Goal: Transaction & Acquisition: Purchase product/service

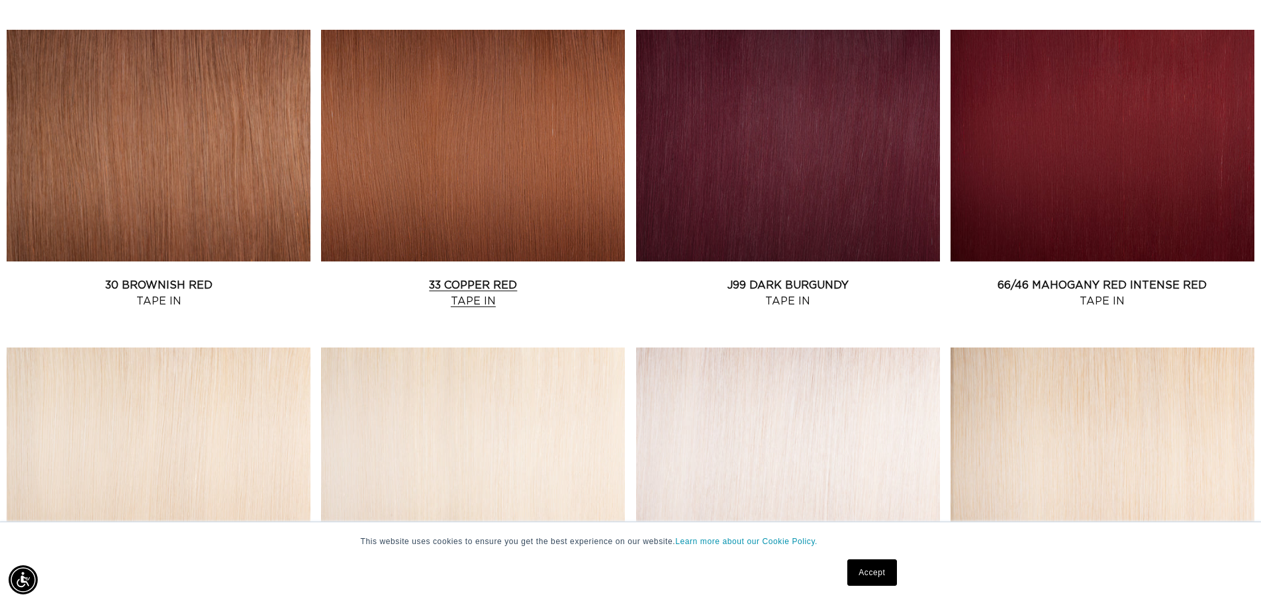
scroll to position [1787, 0]
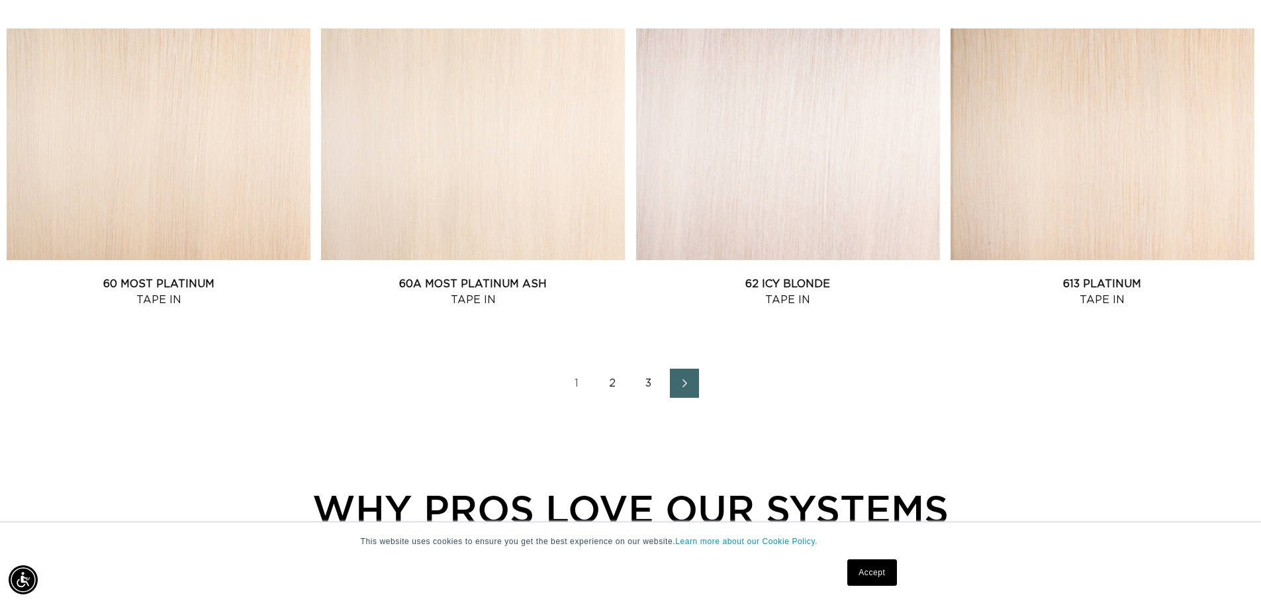
click at [606, 383] on link "2" at bounding box center [612, 383] width 29 height 29
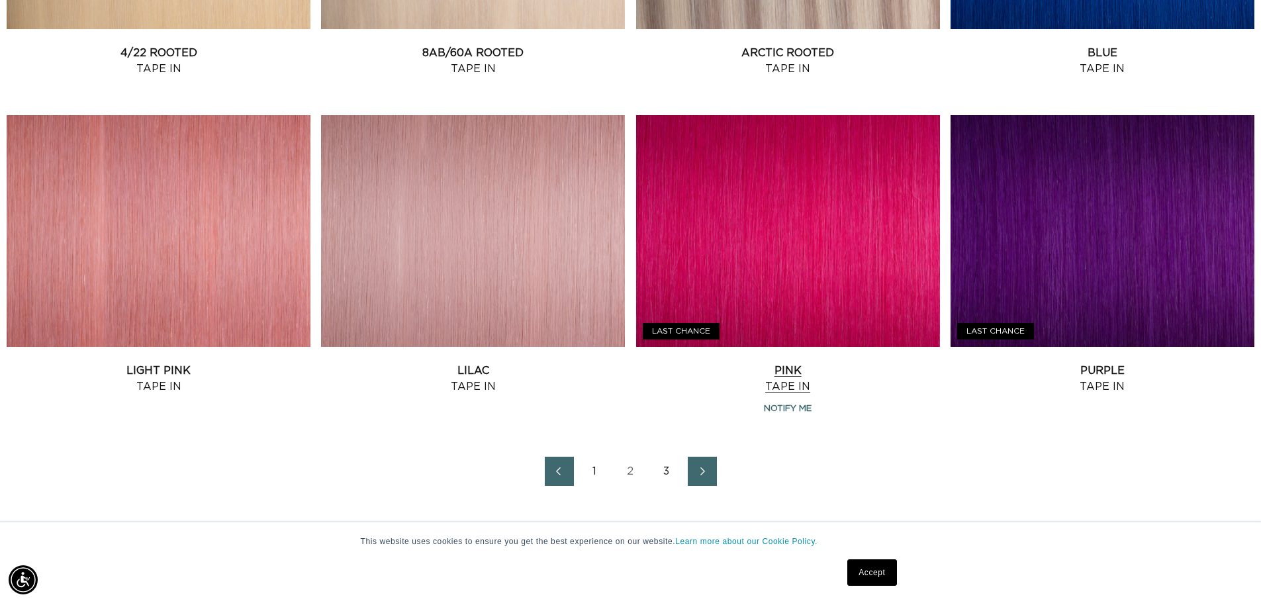
scroll to position [1853, 0]
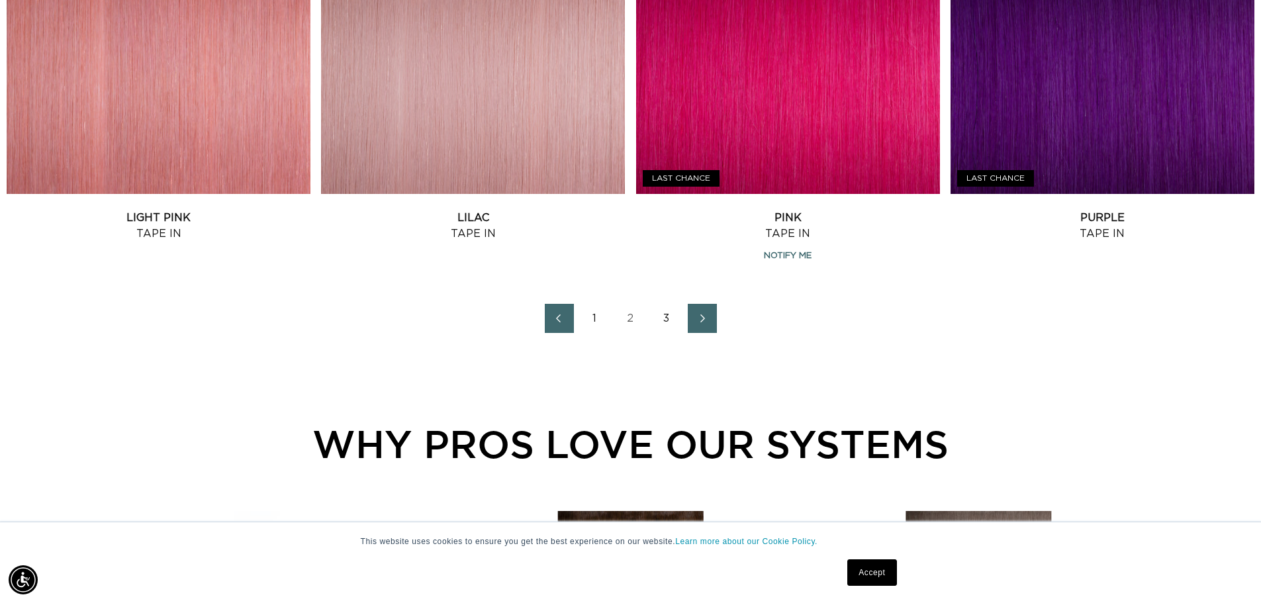
drag, startPoint x: 666, startPoint y: 322, endPoint x: 673, endPoint y: 316, distance: 9.4
click at [666, 321] on link "3" at bounding box center [666, 318] width 29 height 29
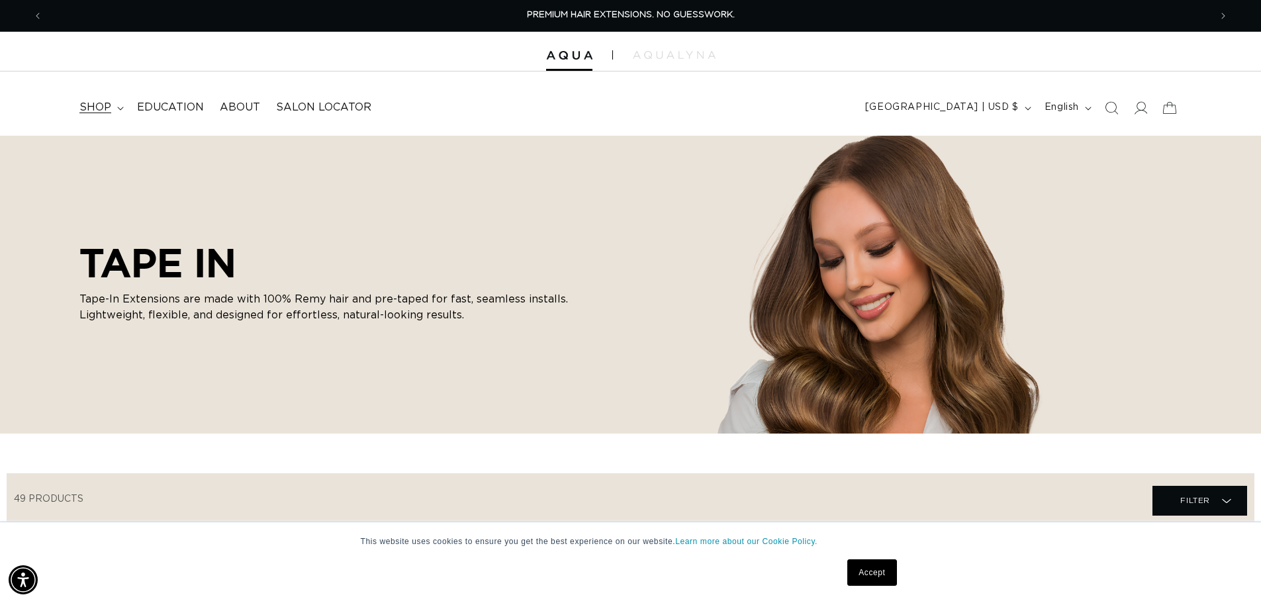
click at [97, 107] on span "shop" at bounding box center [95, 108] width 32 height 14
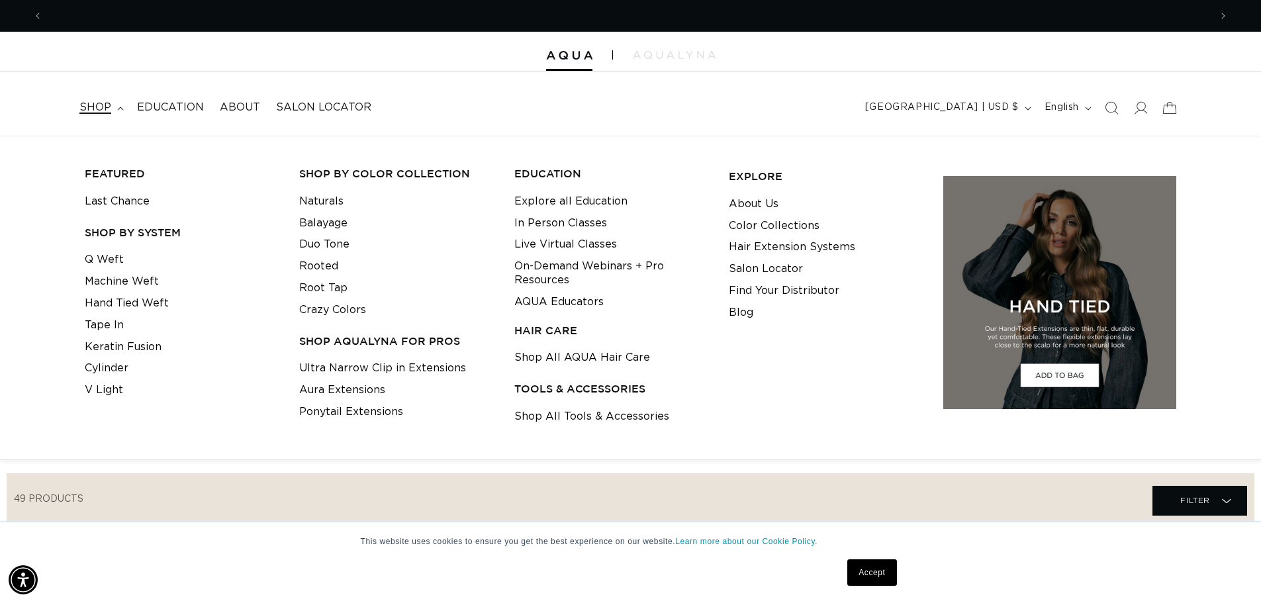
scroll to position [0, 1167]
click at [103, 259] on link "Q Weft" at bounding box center [104, 260] width 39 height 22
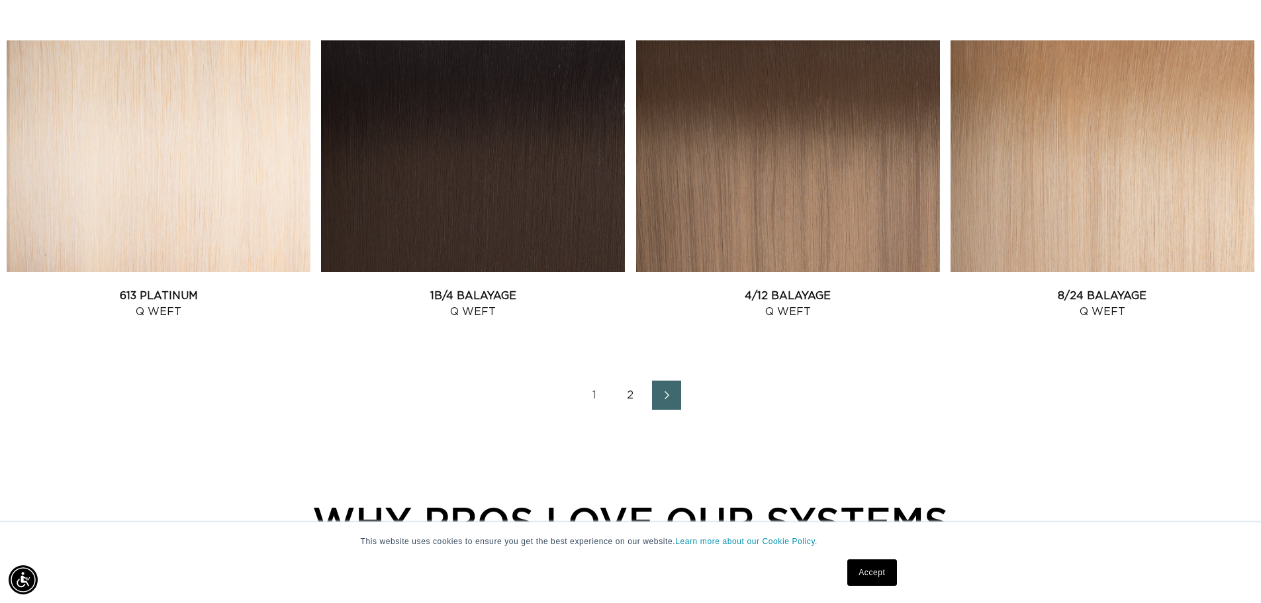
scroll to position [1853, 0]
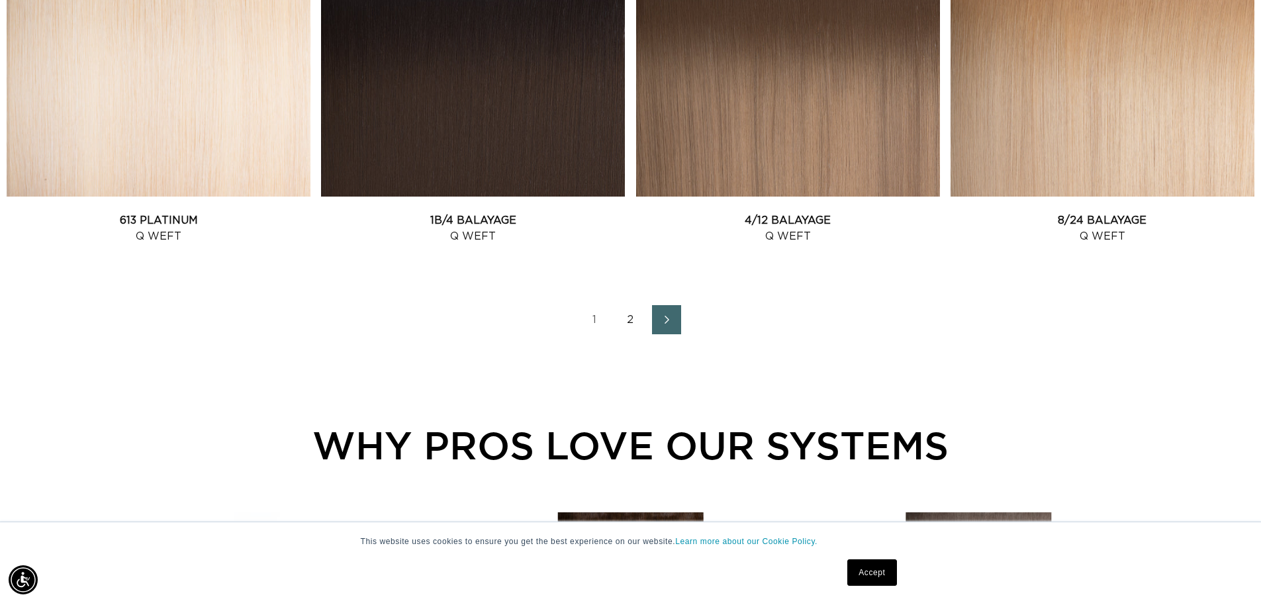
click at [635, 317] on link "2" at bounding box center [630, 319] width 29 height 29
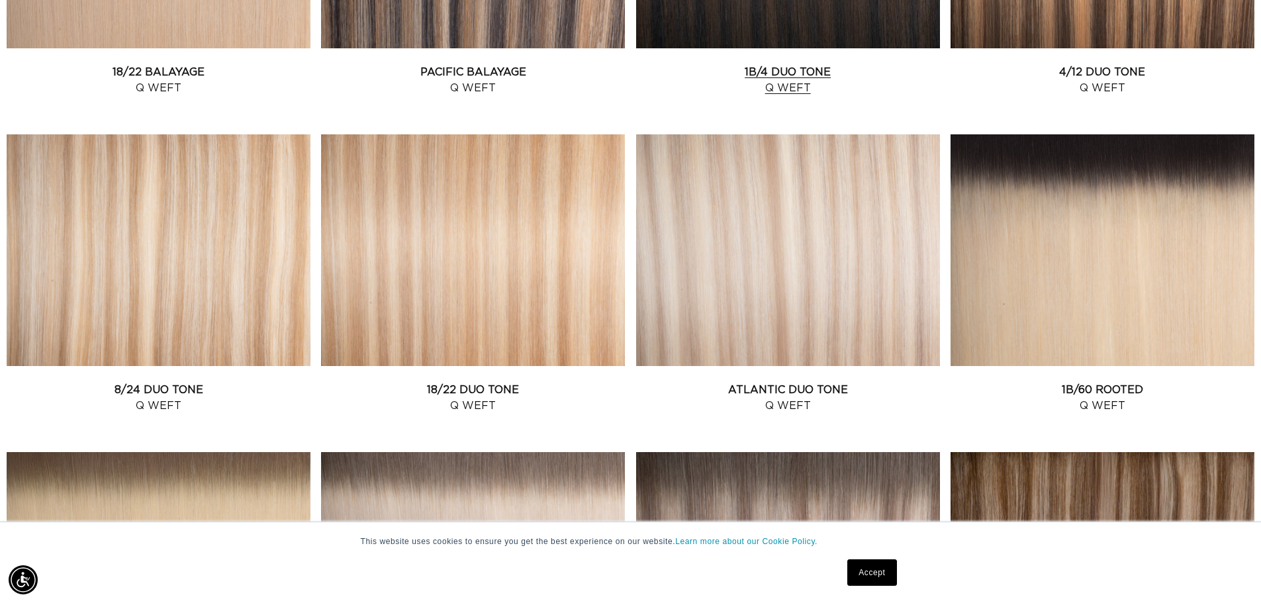
scroll to position [0, 1167]
click at [518, 382] on link "18/22 Duo Tone Q Weft" at bounding box center [473, 398] width 304 height 32
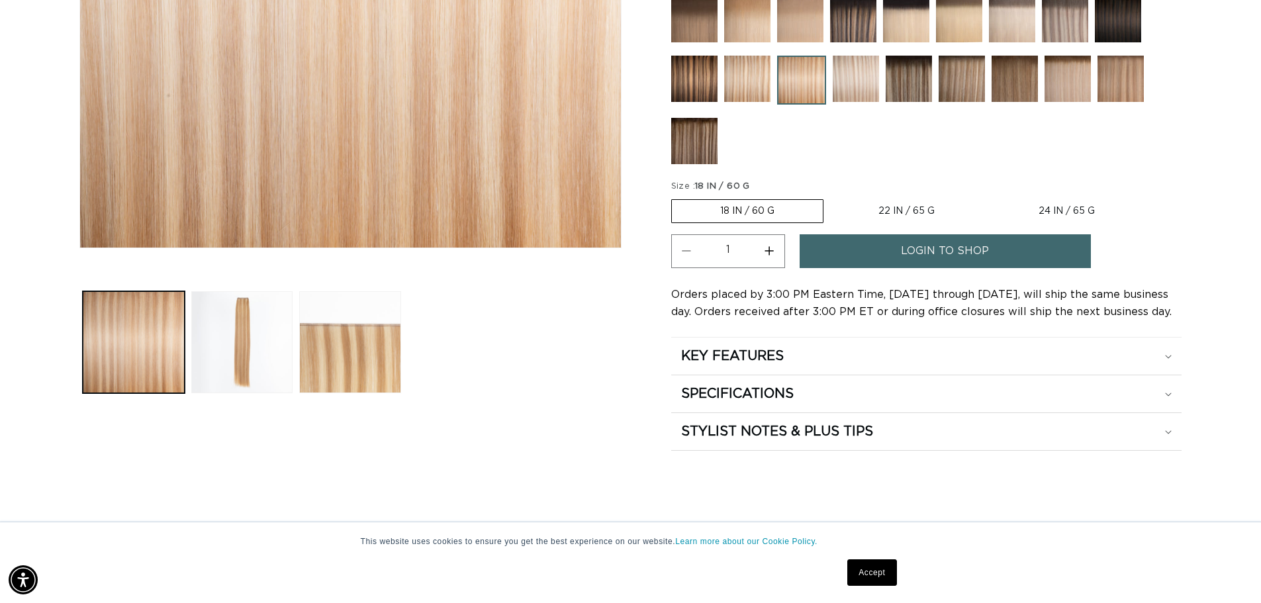
scroll to position [463, 0]
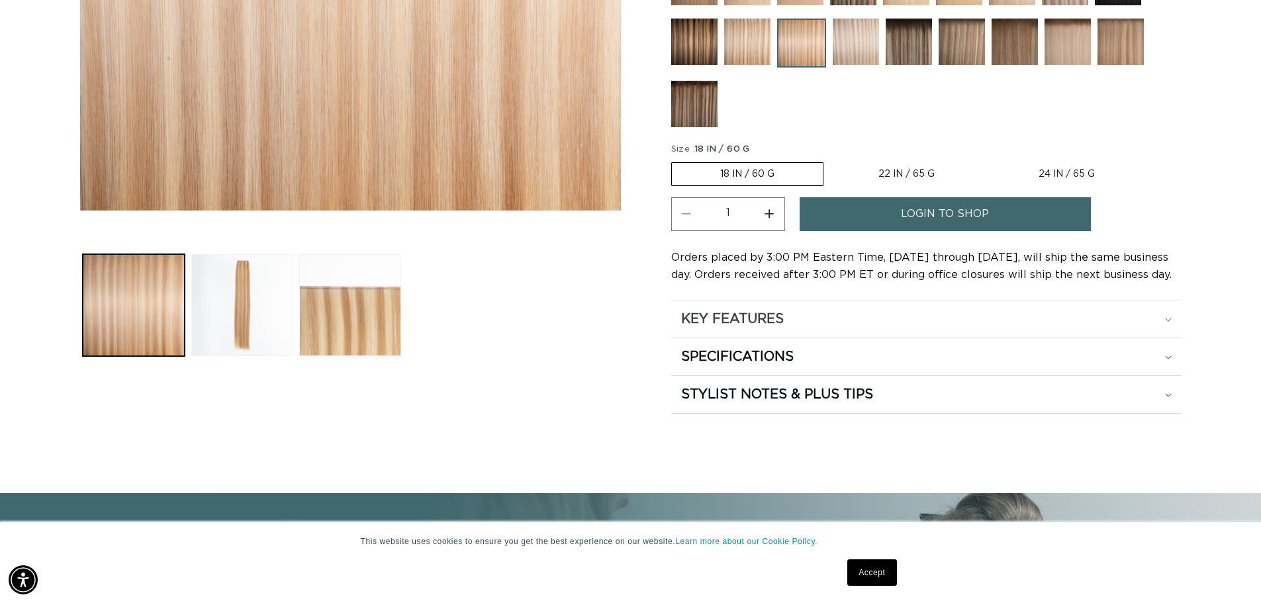
click at [699, 324] on h2 "KEY FEATURES" at bounding box center [732, 318] width 103 height 17
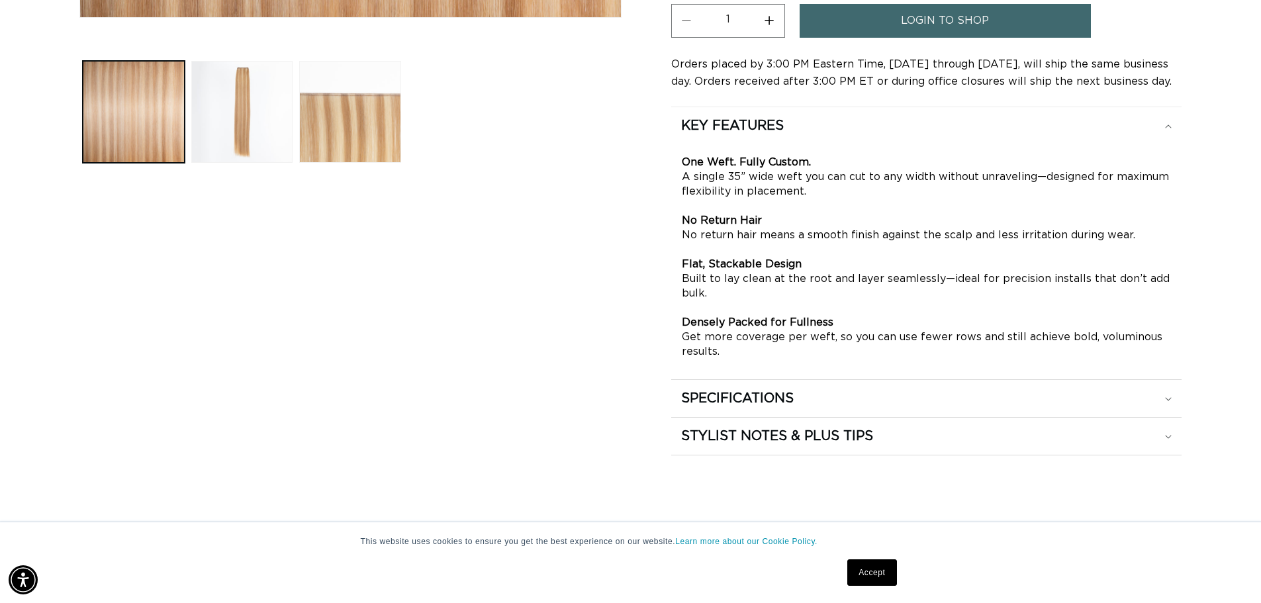
scroll to position [662, 0]
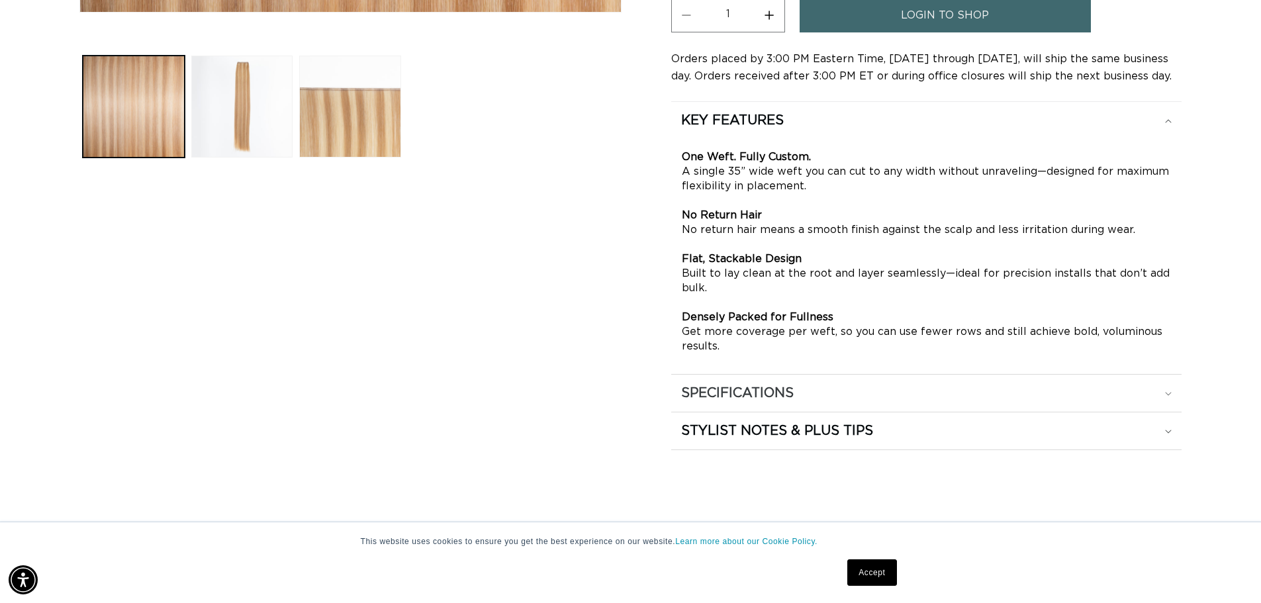
click at [745, 392] on h2 "SPECIFICATIONS" at bounding box center [737, 393] width 113 height 17
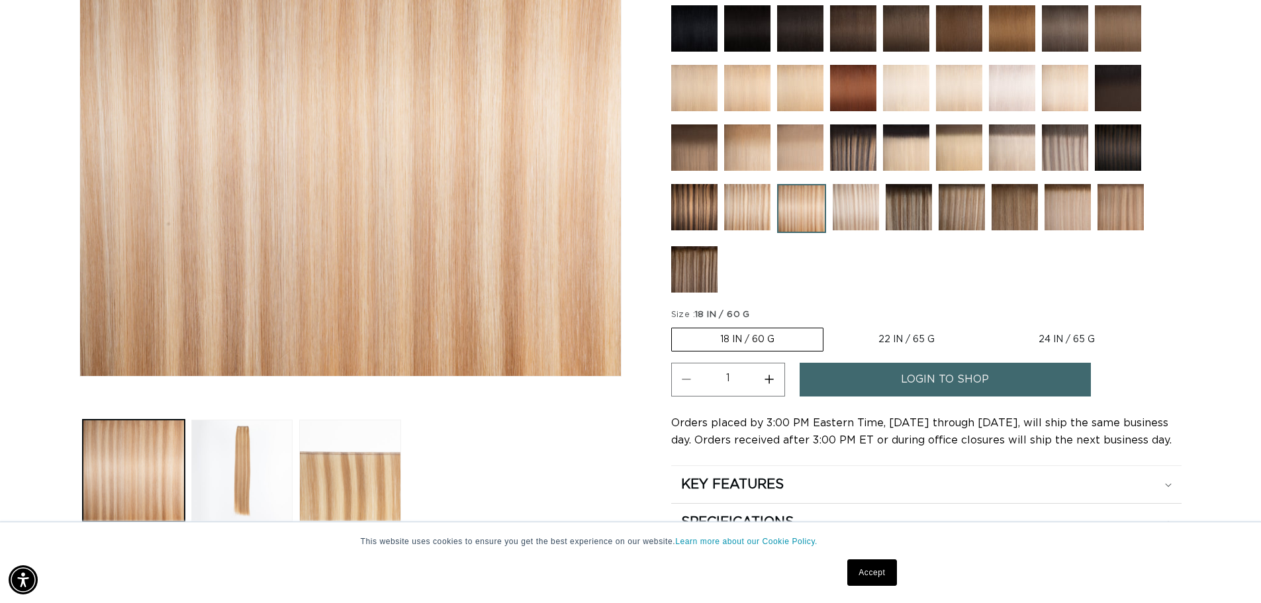
scroll to position [132, 0]
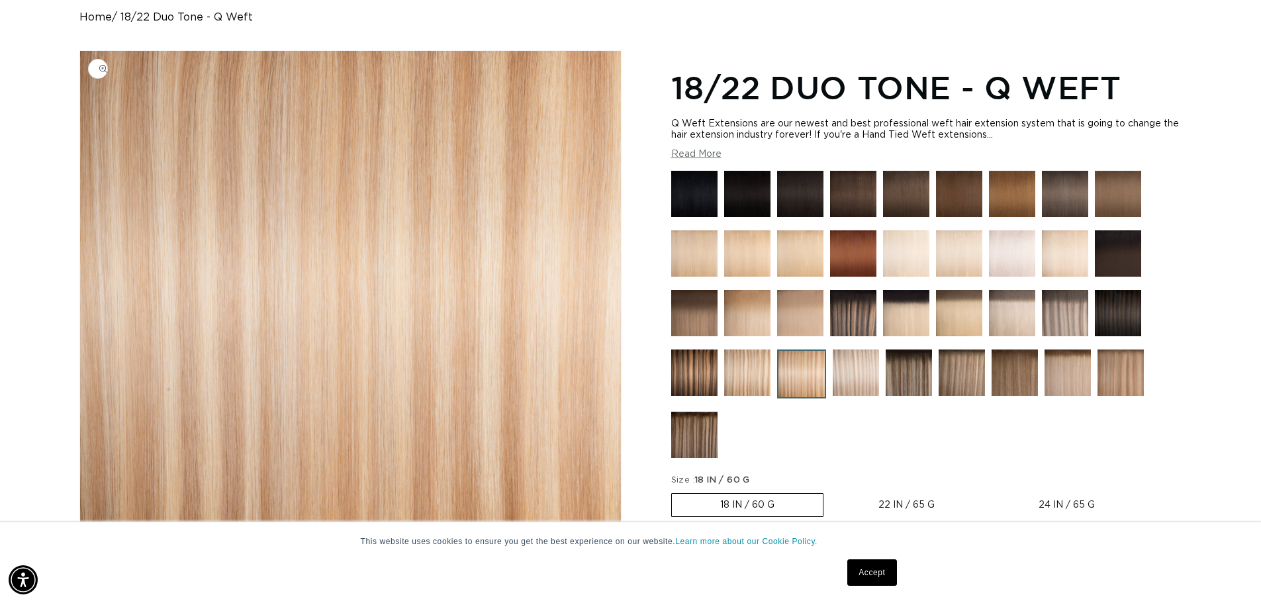
click at [466, 319] on img "Gallery Viewer" at bounding box center [350, 296] width 541 height 490
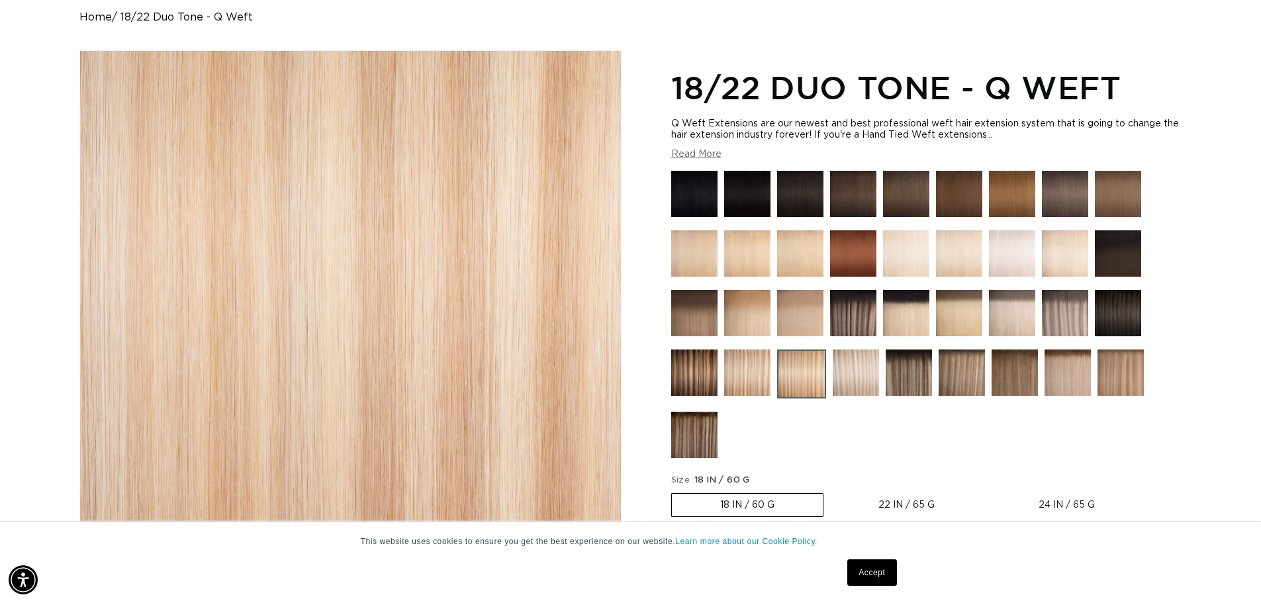
click at [466, 319] on div "Gallery Viewer" at bounding box center [350, 296] width 541 height 490
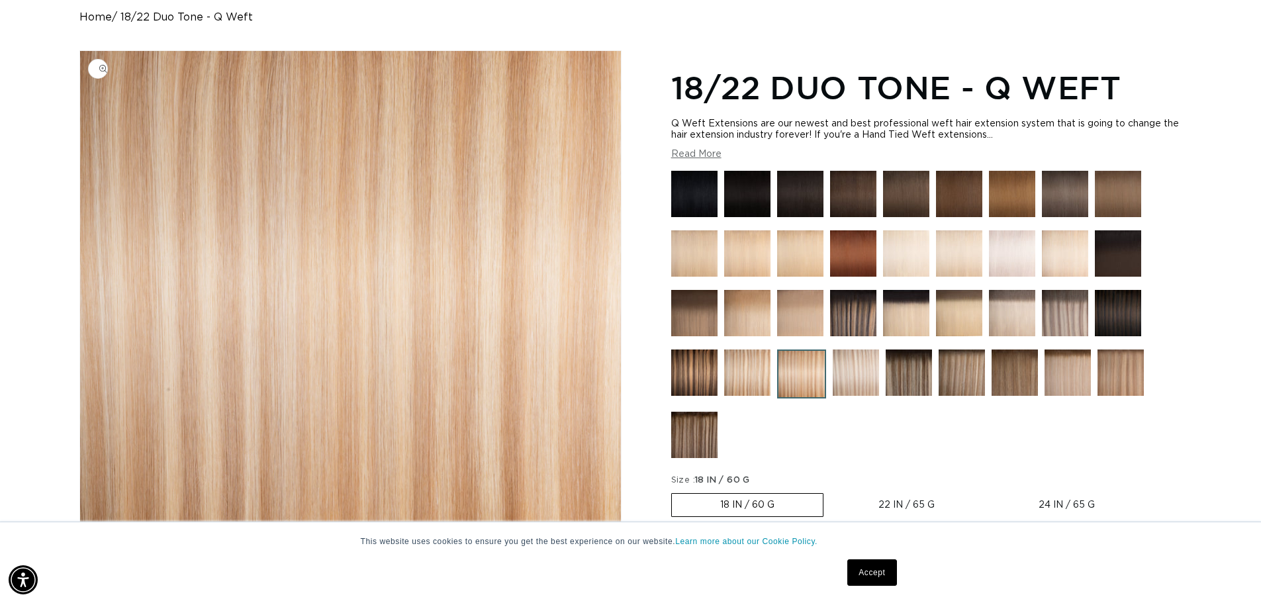
click at [466, 319] on img "Gallery Viewer" at bounding box center [350, 296] width 541 height 490
click at [757, 382] on img at bounding box center [747, 373] width 46 height 46
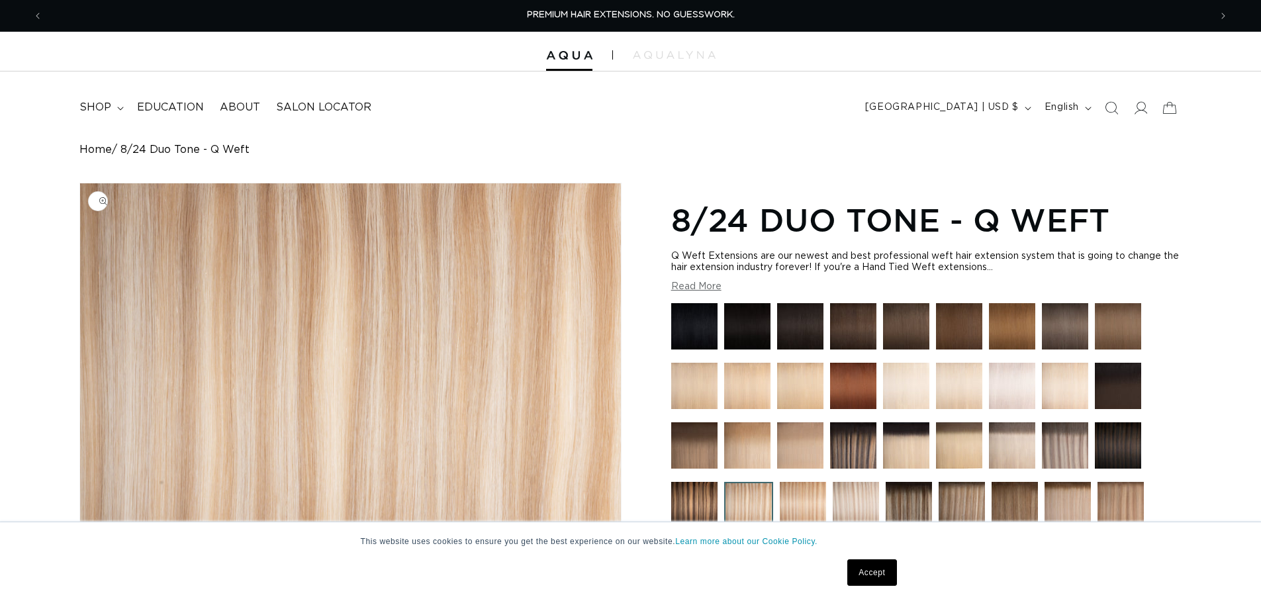
click at [541, 376] on img "Gallery Viewer" at bounding box center [350, 428] width 541 height 490
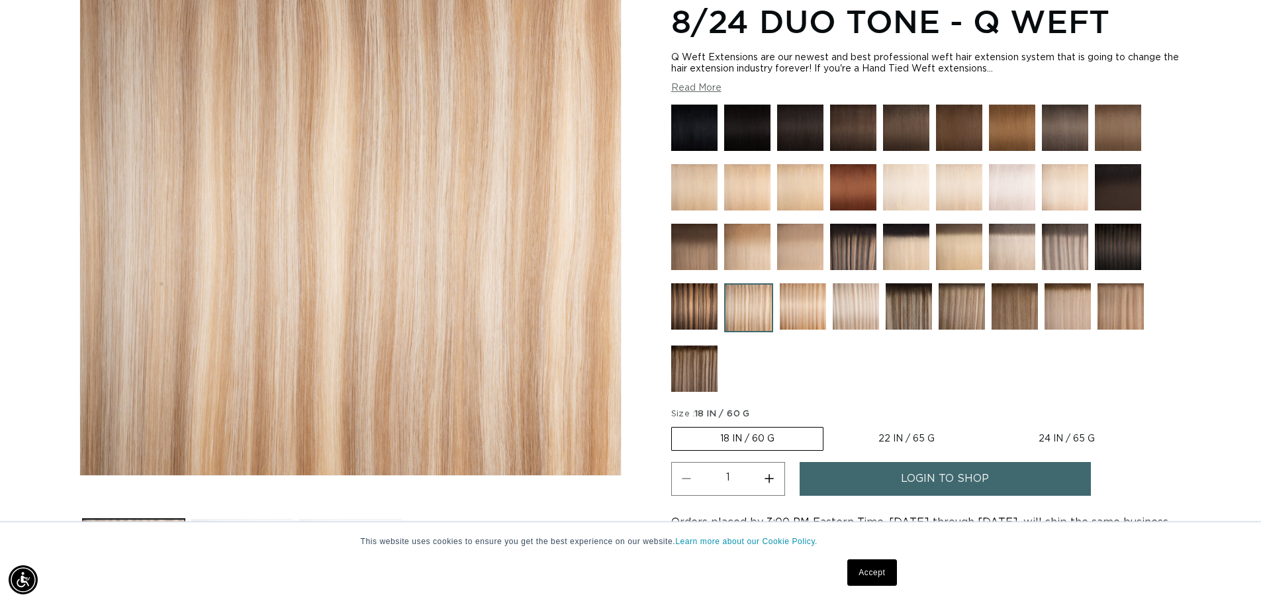
scroll to position [0, 1167]
click at [1135, 315] on img at bounding box center [1120, 306] width 46 height 46
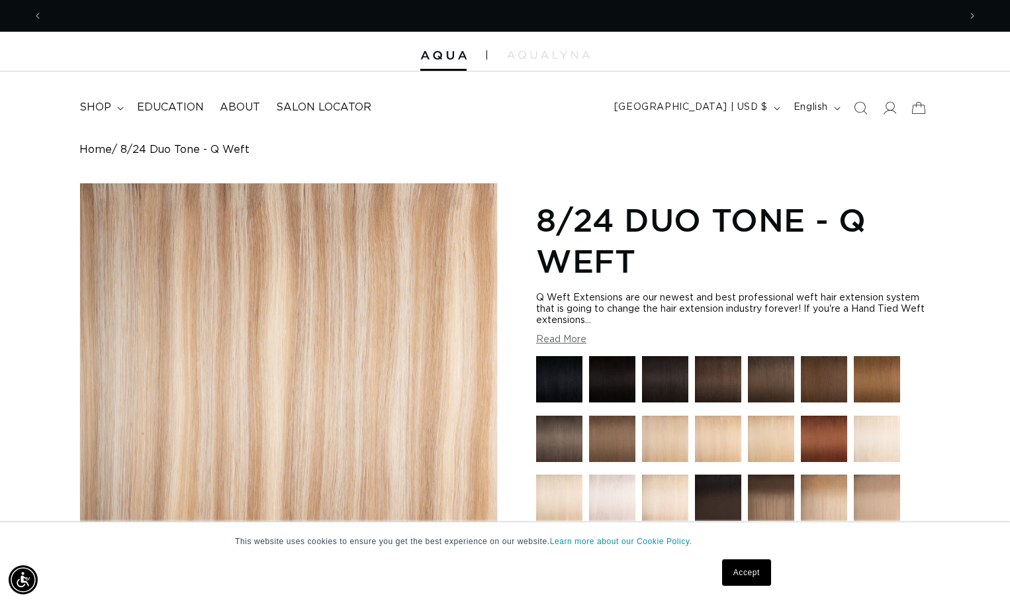
scroll to position [0, 1832]
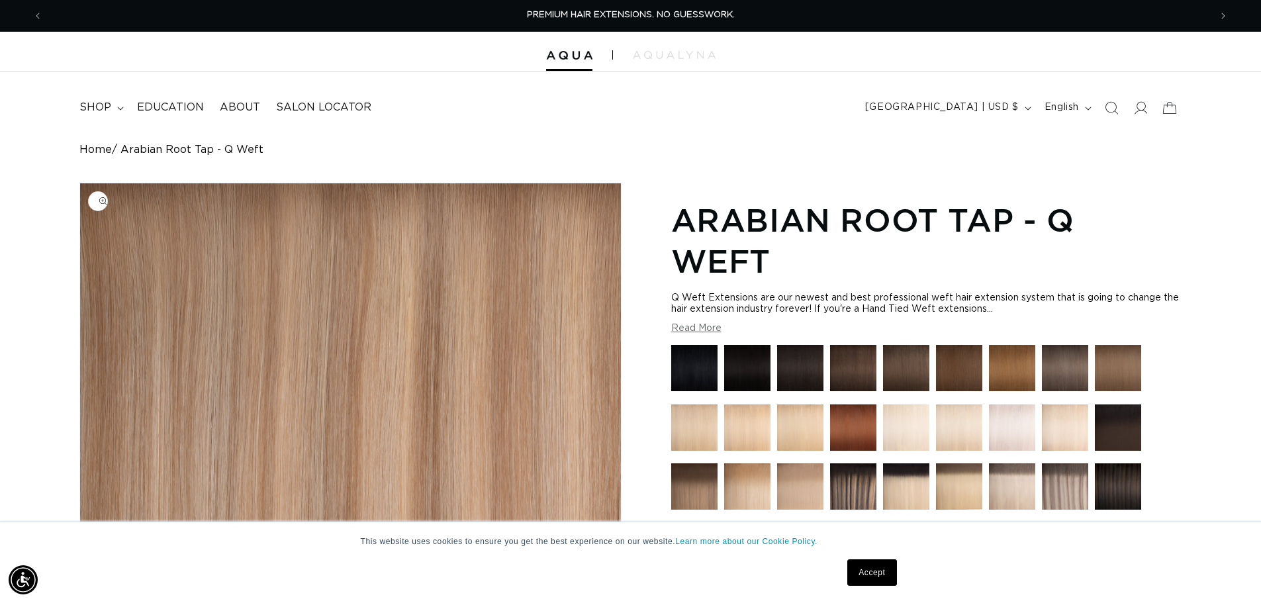
click at [500, 393] on img "Gallery Viewer" at bounding box center [350, 428] width 541 height 490
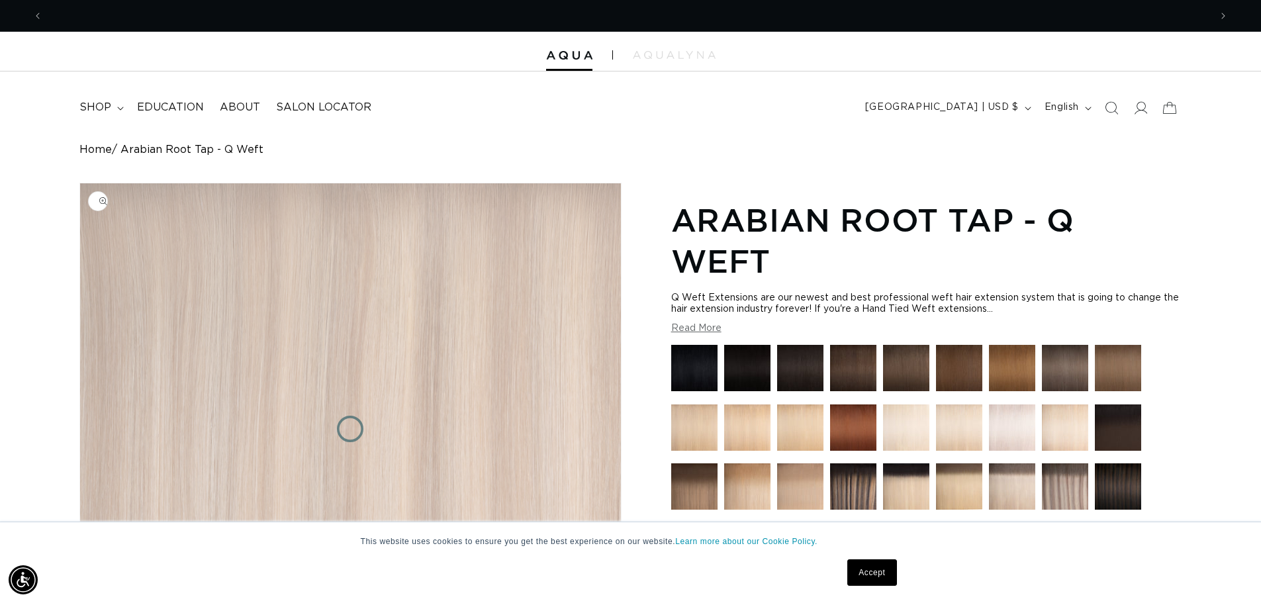
scroll to position [0, 1167]
